Goal: Transaction & Acquisition: Register for event/course

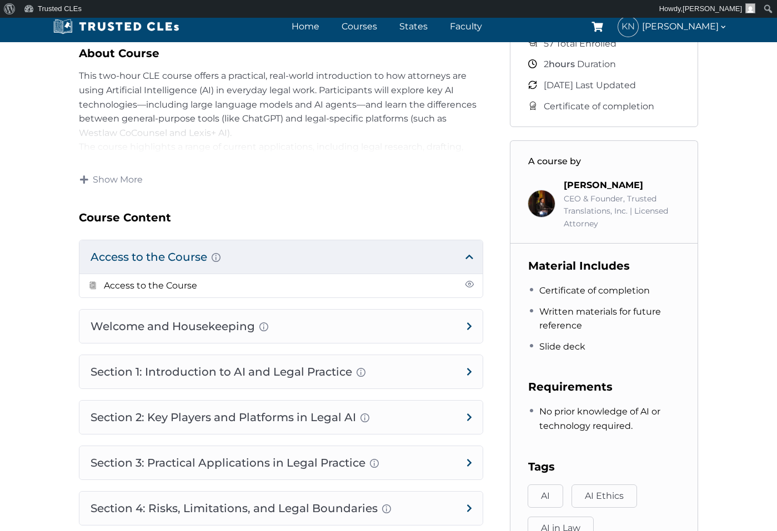
scroll to position [416, 0]
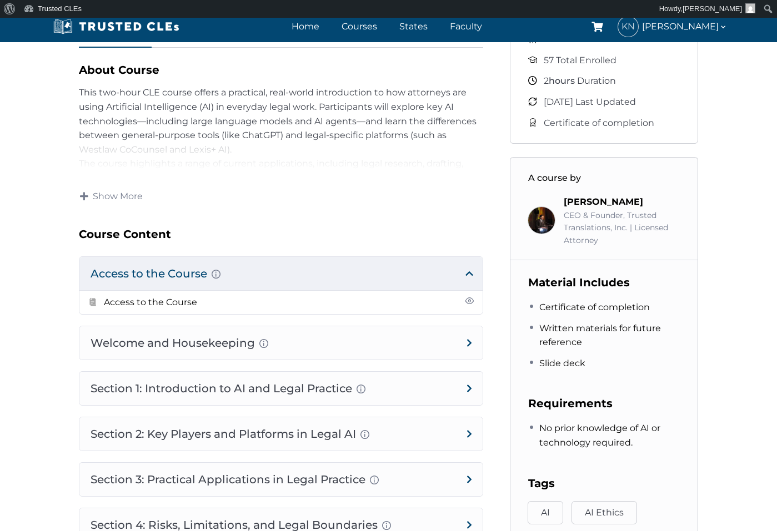
click at [133, 274] on h4 "Access to the Course Here you will have the link to access the course." at bounding box center [280, 273] width 403 height 33
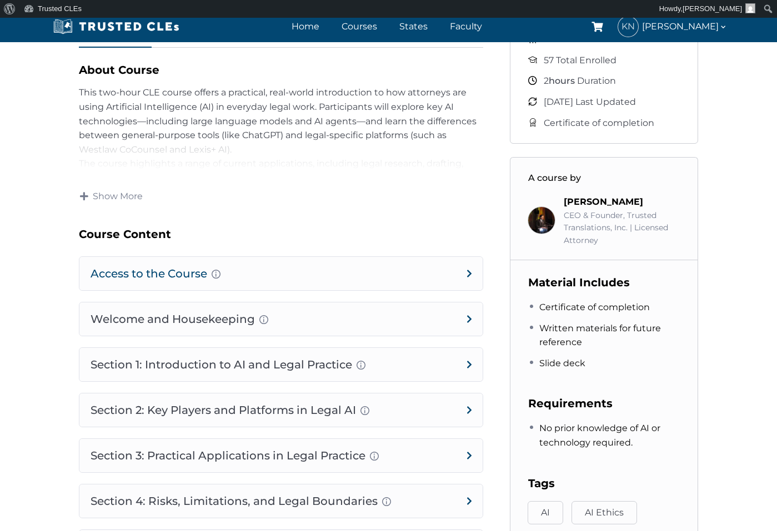
click at [133, 274] on h4 "Access to the Course Here you will have the link to access the course." at bounding box center [280, 273] width 403 height 33
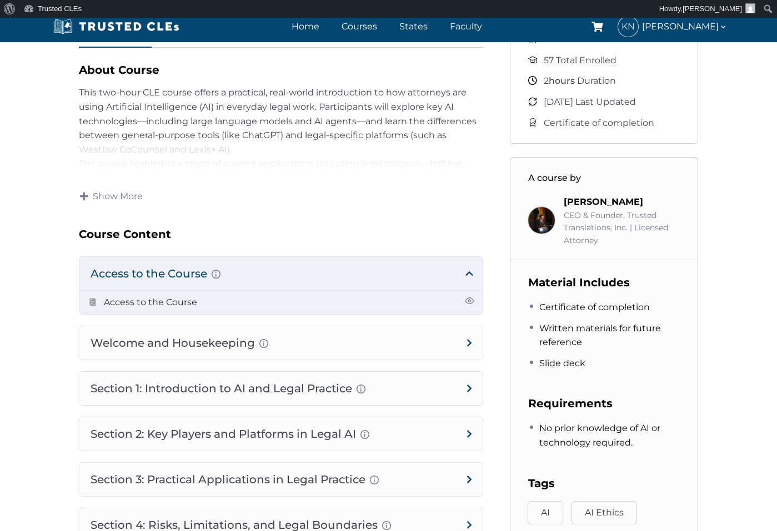
click at [124, 303] on link "Access to the Course" at bounding box center [150, 302] width 93 height 11
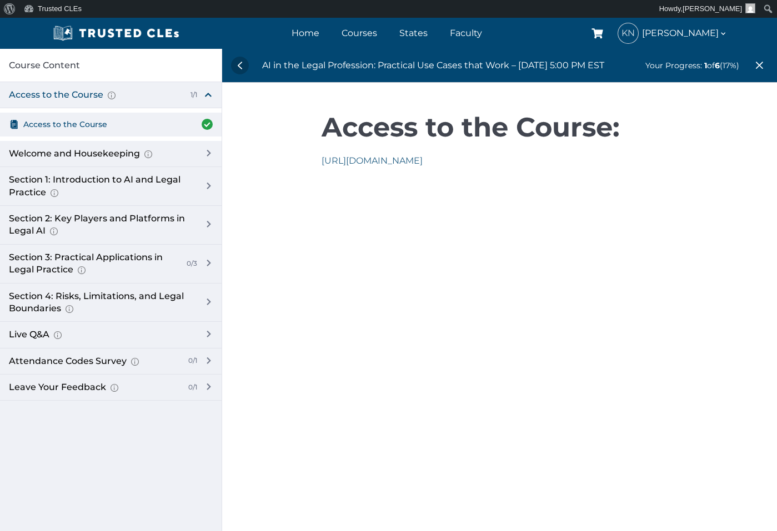
click at [410, 161] on link "https://us06web.zoom.us/j/87070630569" at bounding box center [371, 160] width 101 height 11
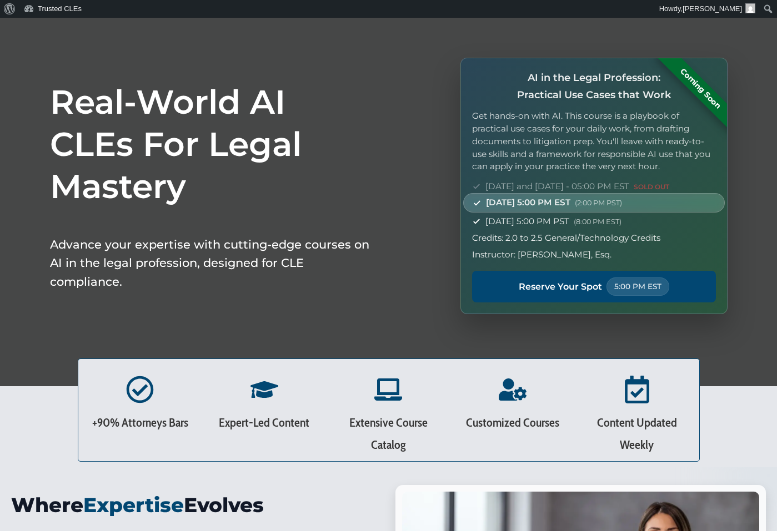
scroll to position [32, 0]
click at [560, 197] on span "October 15, 2025 - 5:00 PM EST (2:00 PM PST)" at bounding box center [554, 202] width 136 height 13
click at [317, 199] on h1 "Real-World AI CLEs For Legal Mastery" at bounding box center [211, 144] width 322 height 127
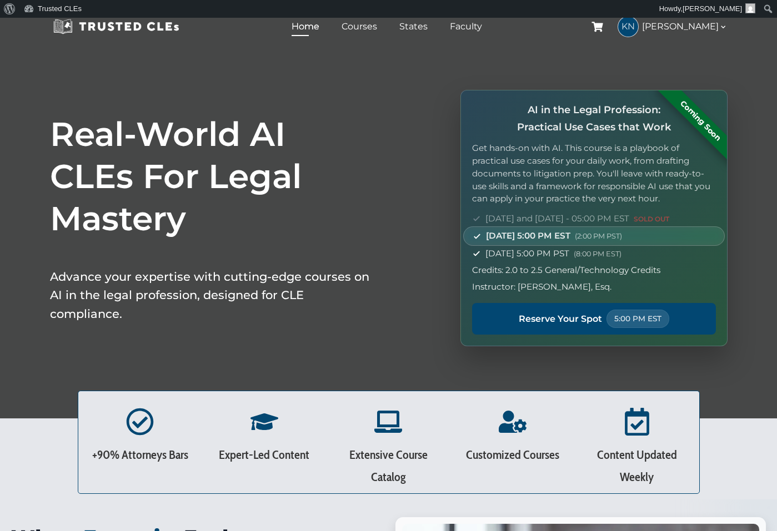
scroll to position [0, 0]
click at [369, 27] on link "Courses" at bounding box center [359, 26] width 41 height 16
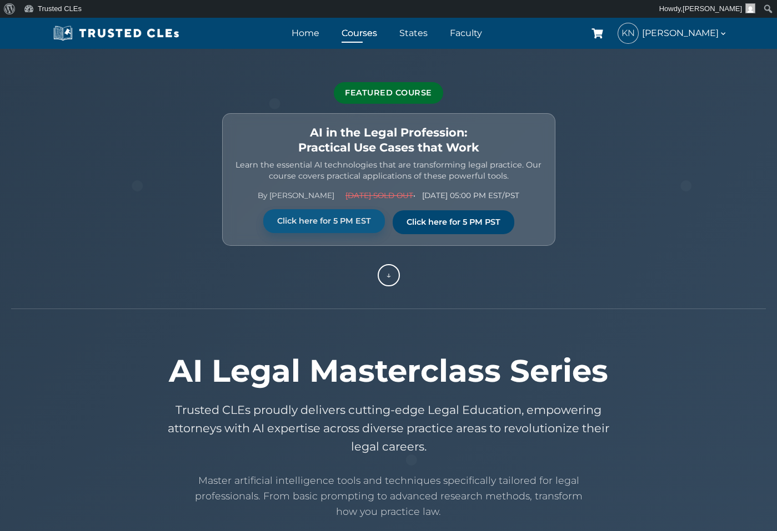
click at [356, 219] on link "Click here for 5 PM EST" at bounding box center [324, 221] width 122 height 24
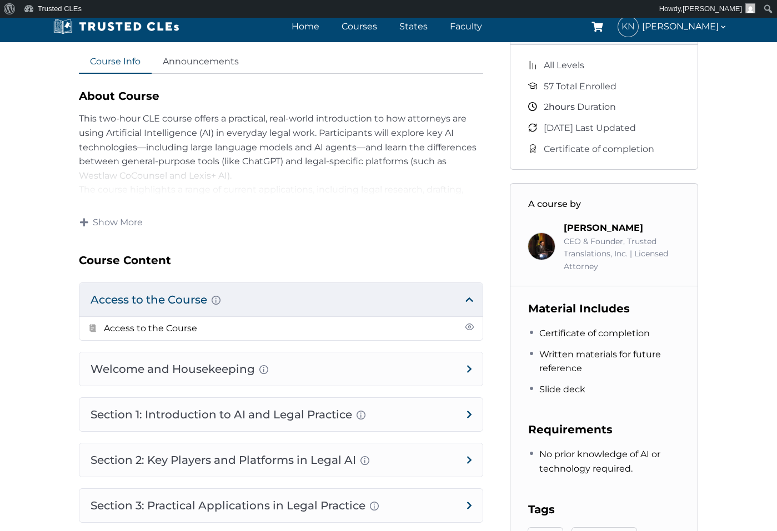
scroll to position [405, 0]
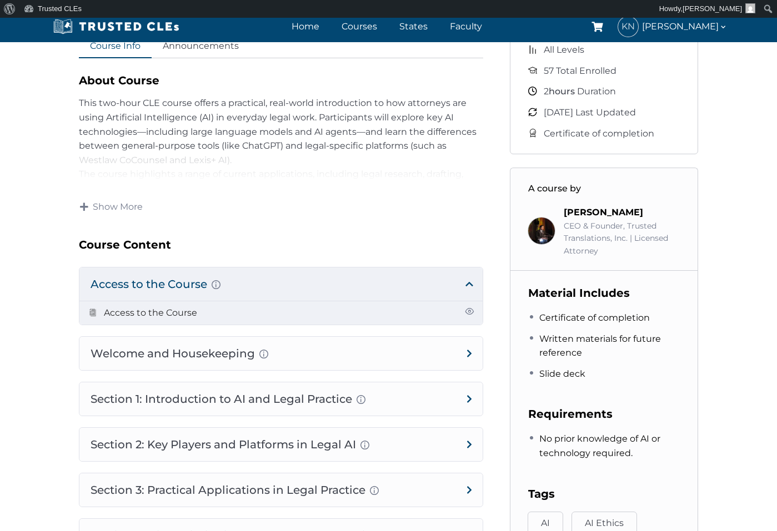
click at [184, 311] on link "Access to the Course" at bounding box center [150, 313] width 93 height 11
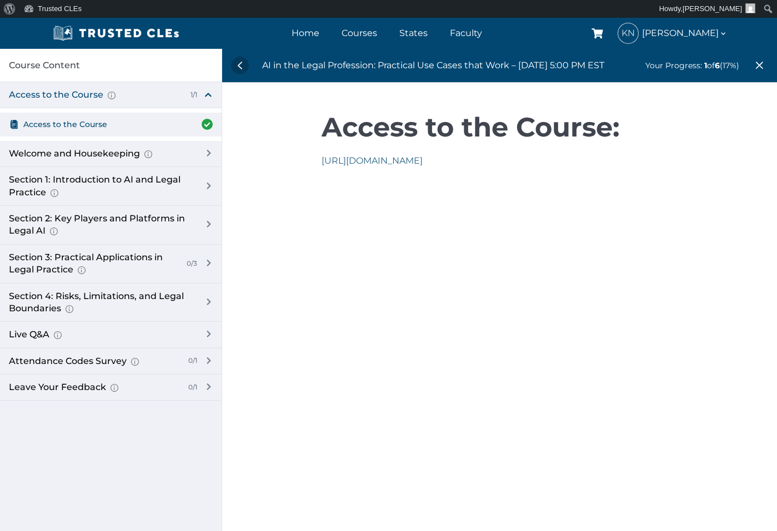
click at [422, 162] on link "https://us06web.zoom.us/j/87070630569" at bounding box center [371, 160] width 101 height 11
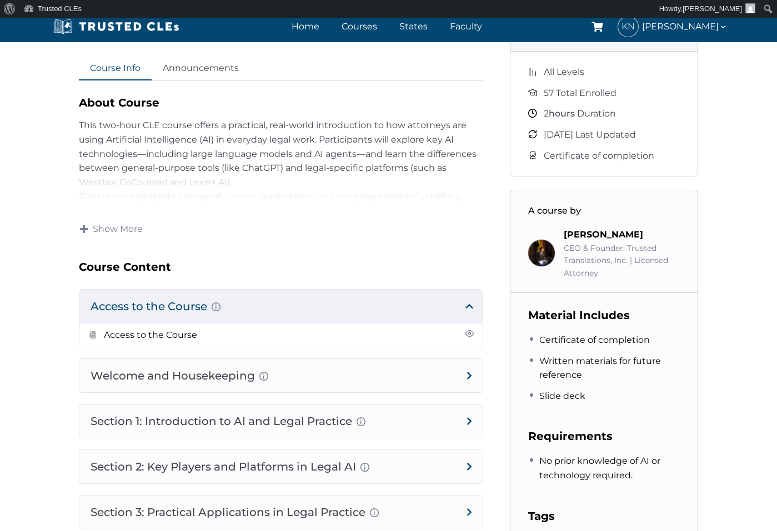
scroll to position [384, 0]
click at [470, 375] on h4 "Welcome and Housekeeping Introduction of presenters and overview of course stru…" at bounding box center [280, 375] width 403 height 33
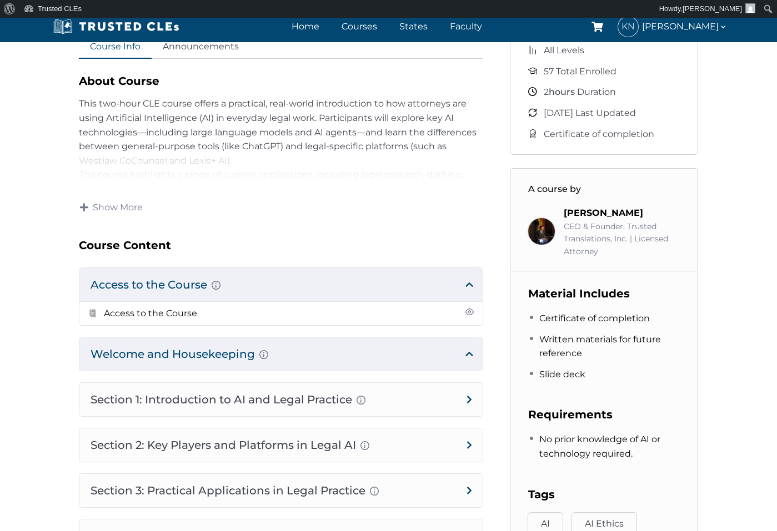
scroll to position [405, 1]
click at [180, 353] on h4 "Welcome and Housekeeping Introduction of presenters and overview of course stru…" at bounding box center [280, 354] width 403 height 33
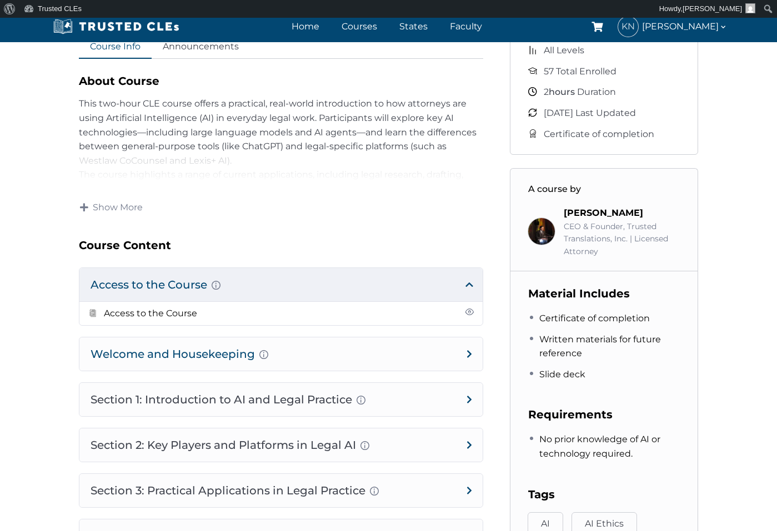
scroll to position [405, 0]
click at [469, 353] on h4 "Welcome and Housekeeping Introduction of presenters and overview of course stru…" at bounding box center [280, 354] width 403 height 33
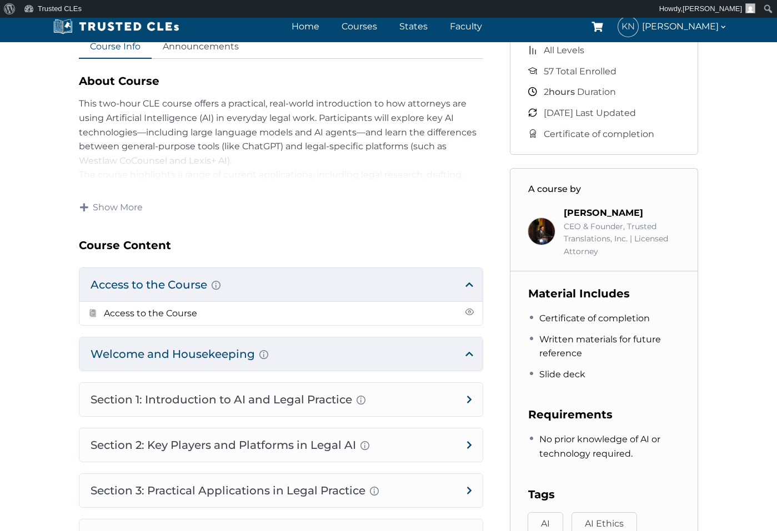
click at [469, 351] on h4 "Welcome and Housekeeping Introduction of presenters and overview of course stru…" at bounding box center [280, 354] width 403 height 33
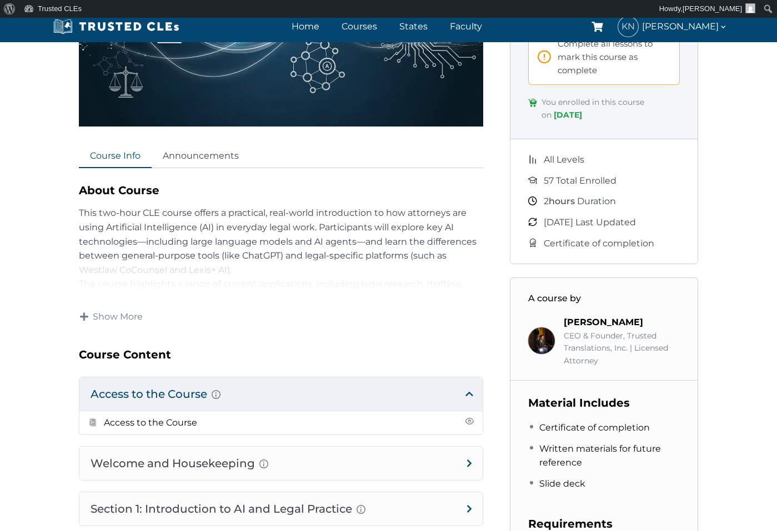
scroll to position [301, 0]
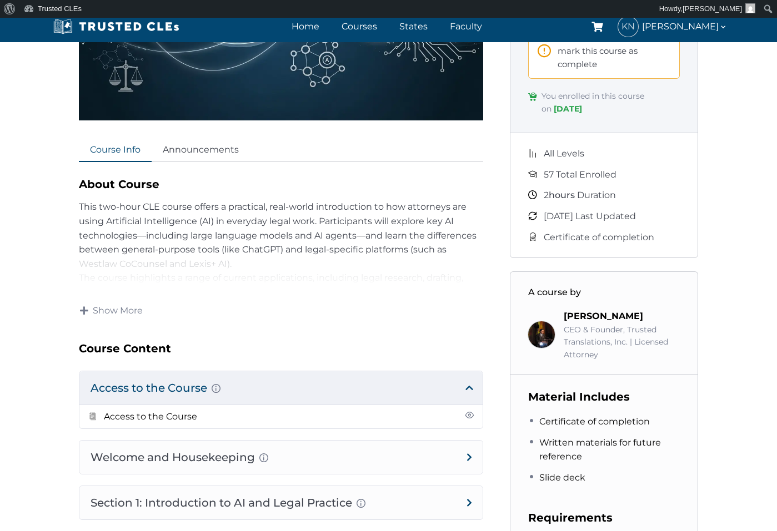
click at [84, 308] on span at bounding box center [83, 310] width 9 height 9
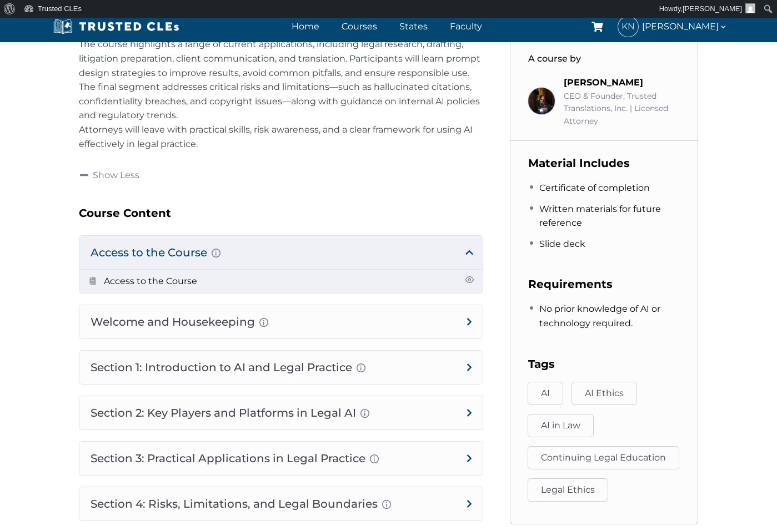
scroll to position [536, 0]
click at [185, 286] on link "Access to the Course" at bounding box center [150, 280] width 93 height 11
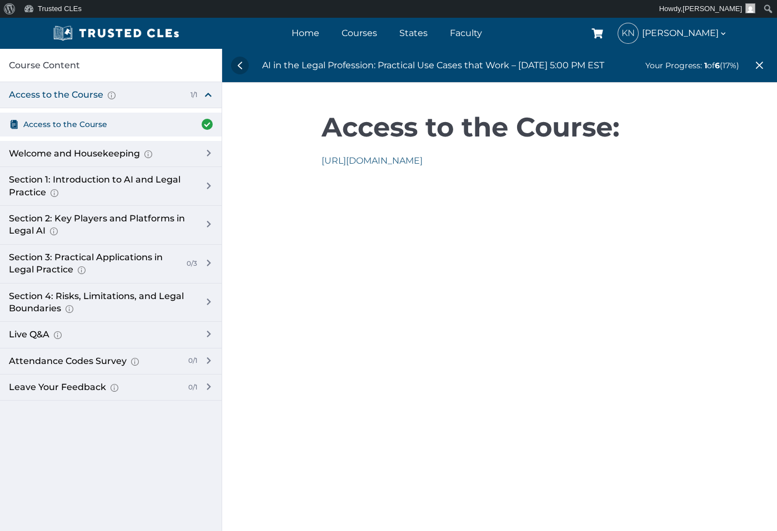
click at [382, 161] on link "[URL][DOMAIN_NAME]" at bounding box center [371, 160] width 101 height 11
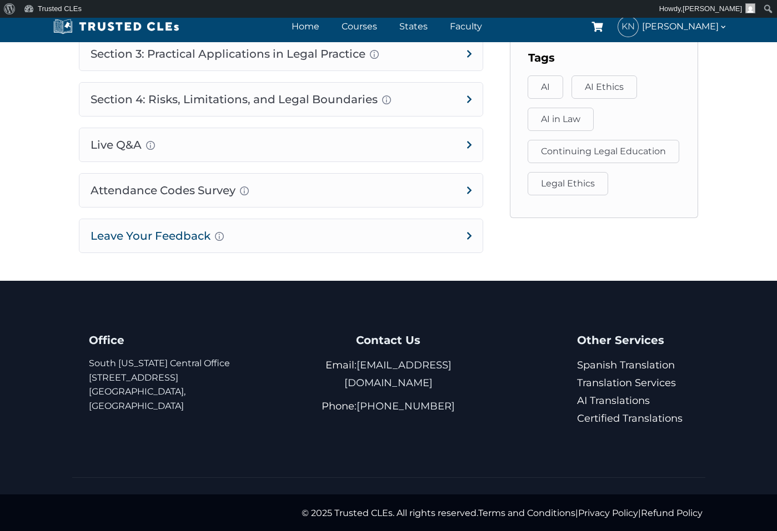
scroll to position [841, 0]
click at [364, 366] on link "[EMAIL_ADDRESS][DOMAIN_NAME]" at bounding box center [397, 375] width 107 height 30
drag, startPoint x: 460, startPoint y: 365, endPoint x: 481, endPoint y: 369, distance: 21.6
click at [402, 364] on p "Email: [EMAIL_ADDRESS][DOMAIN_NAME]" at bounding box center [389, 375] width 182 height 36
drag, startPoint x: 472, startPoint y: 361, endPoint x: 357, endPoint y: 359, distance: 115.5
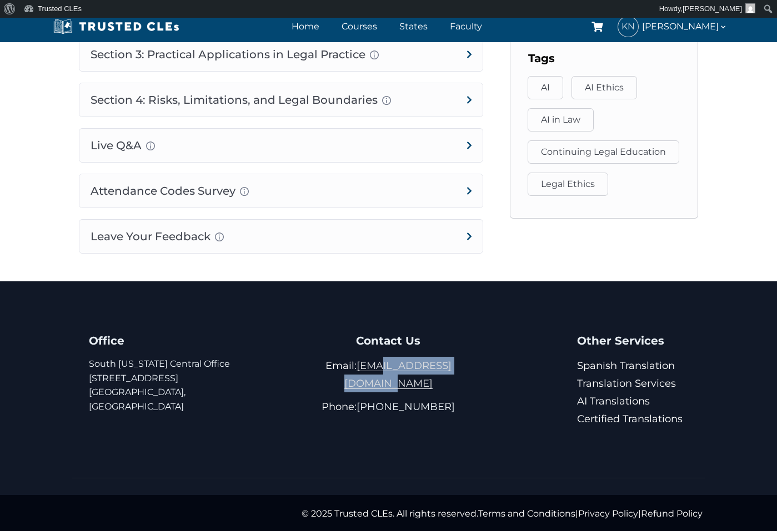
click at [360, 359] on p "Email: contact@trustedcles.com" at bounding box center [389, 375] width 182 height 36
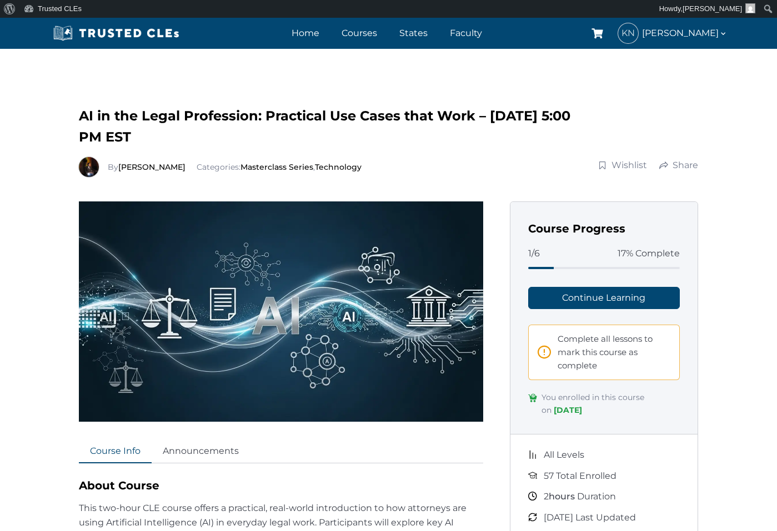
scroll to position [0, 0]
